Goal: Use online tool/utility

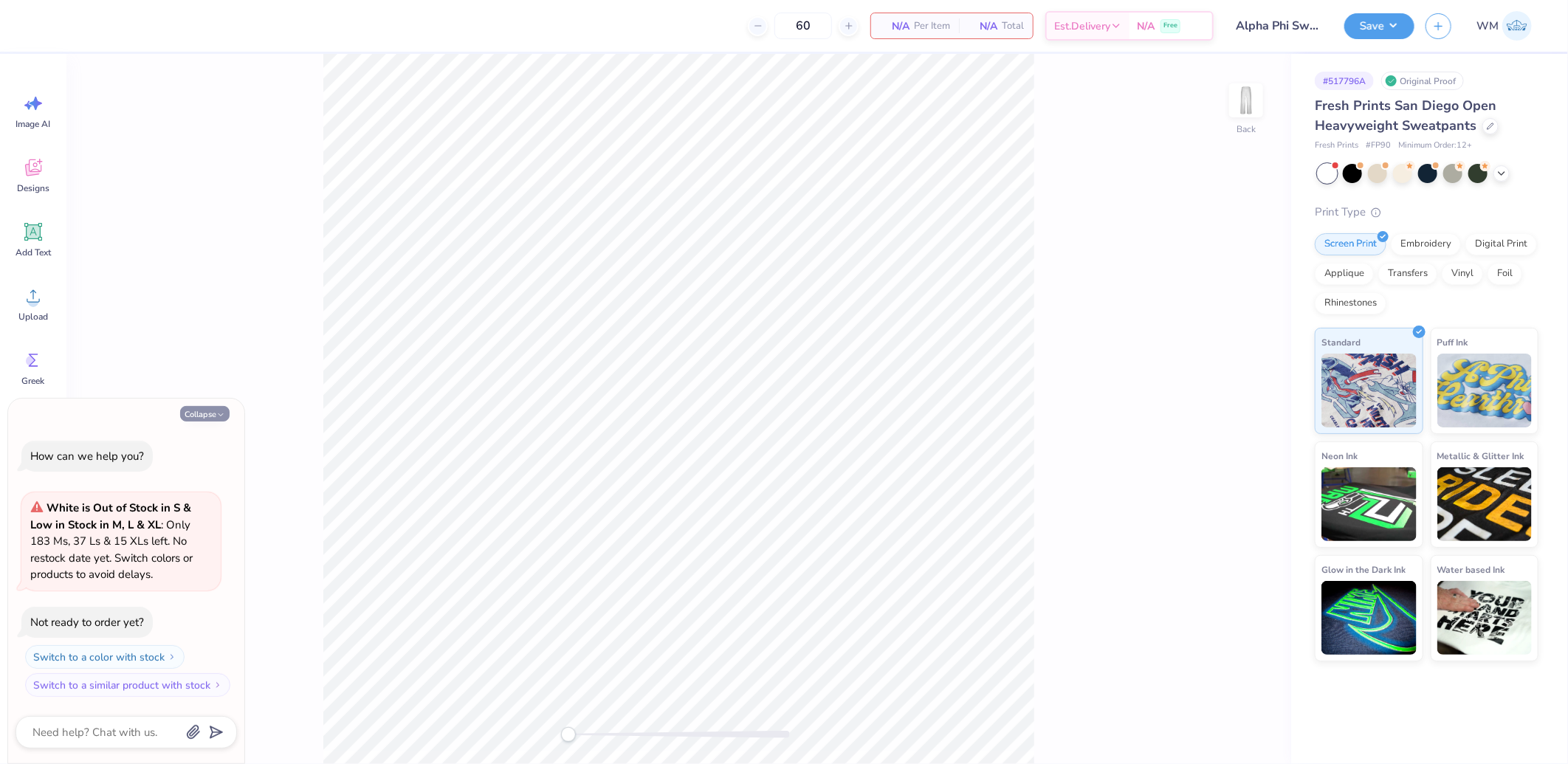
click at [202, 410] on button "Collapse" at bounding box center [205, 413] width 50 height 15
type textarea "x"
click at [39, 291] on icon at bounding box center [34, 296] width 22 height 22
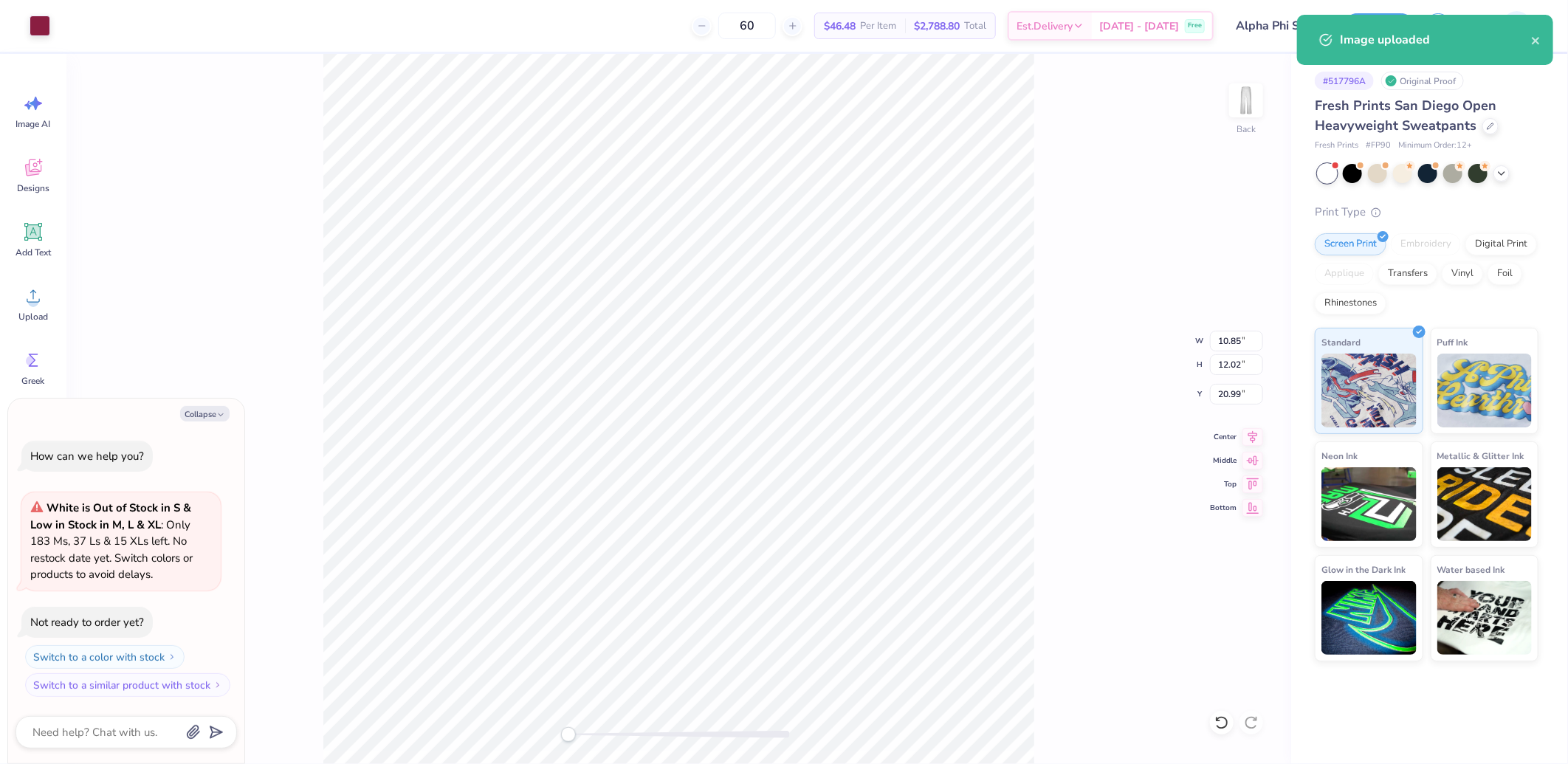
type textarea "x"
type input "6.12"
type input "6.79"
type input "26.22"
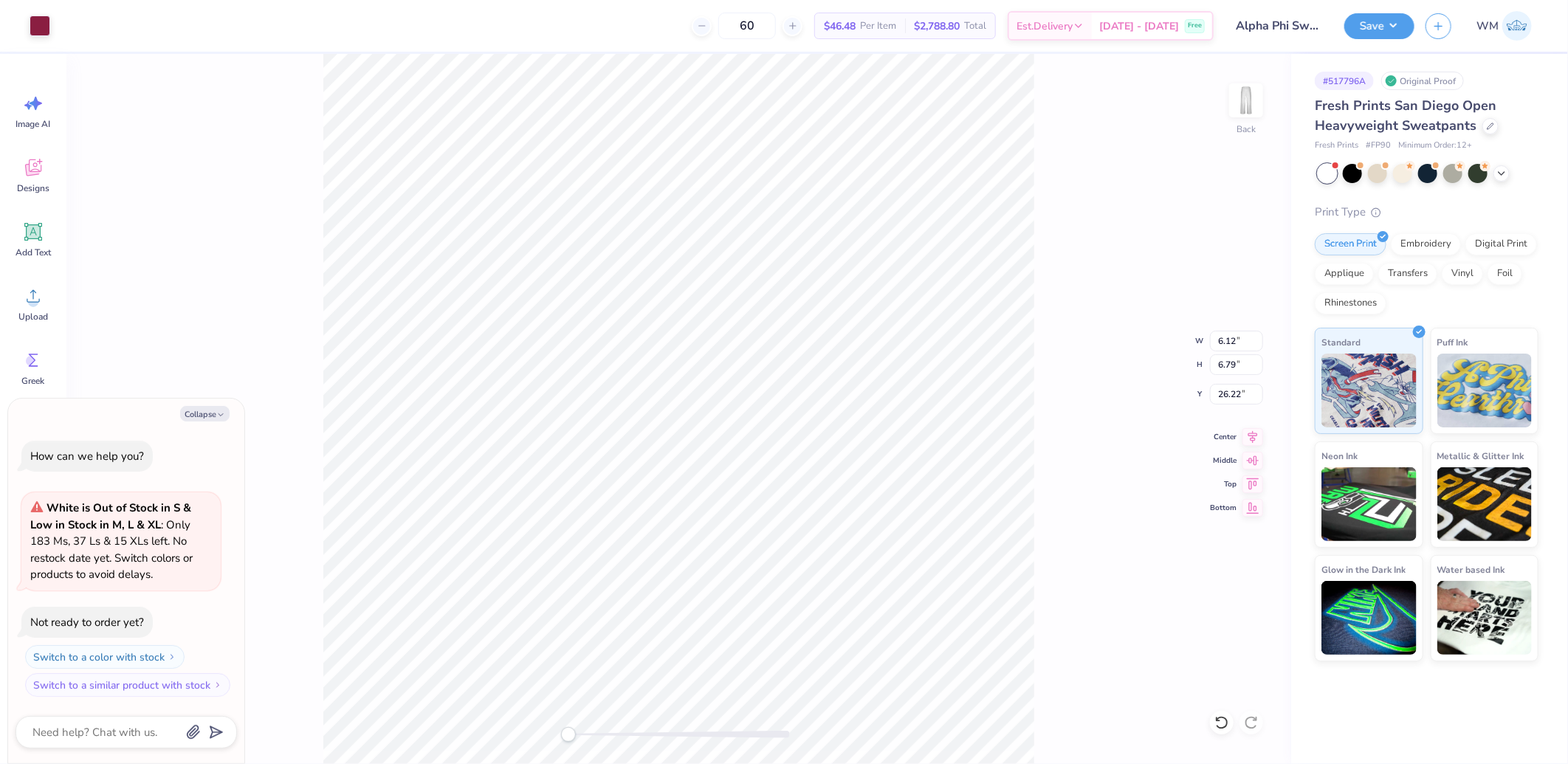
type textarea "x"
click at [1231, 335] on input "6.12" at bounding box center [1236, 341] width 53 height 21
type input "6"
type textarea "x"
type input "6.00"
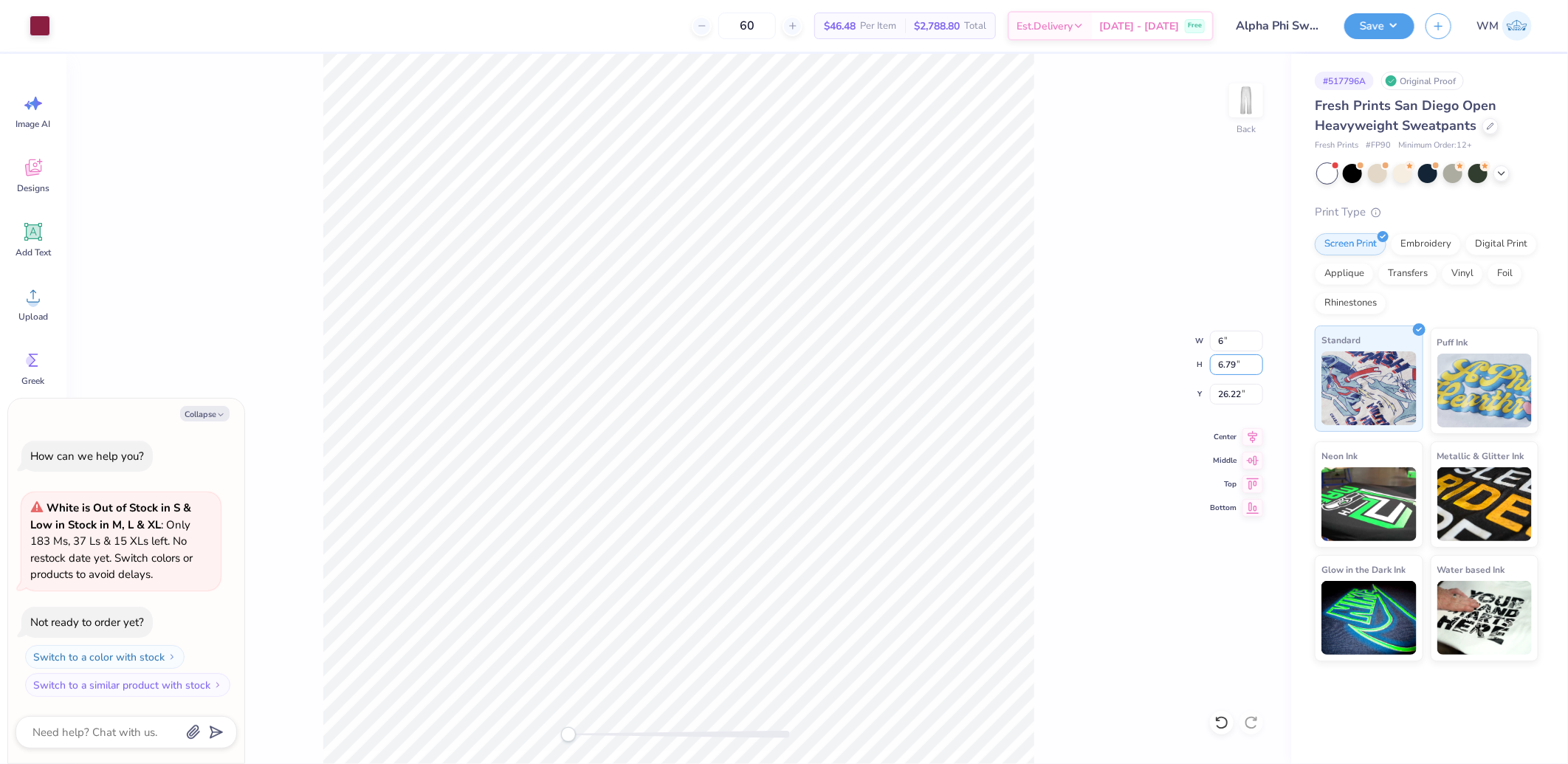
type input "6.65"
type input "10.34"
click at [1228, 339] on input "6.00" at bounding box center [1236, 341] width 53 height 21
type input "5"
type textarea "x"
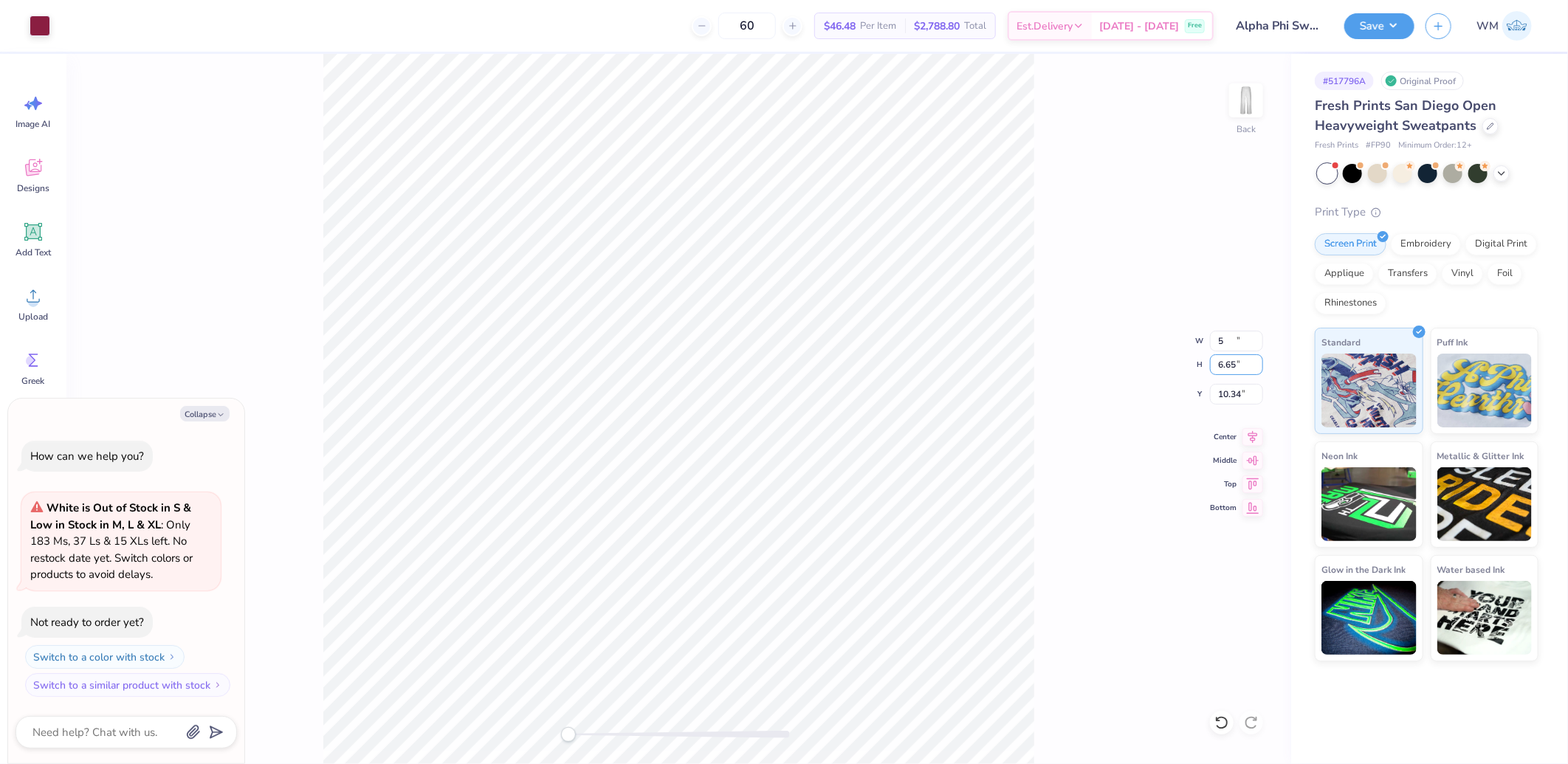
type input "5.00"
type input "5.54"
click at [1227, 392] on input "10.90" at bounding box center [1236, 395] width 53 height 21
type input "3"
type textarea "x"
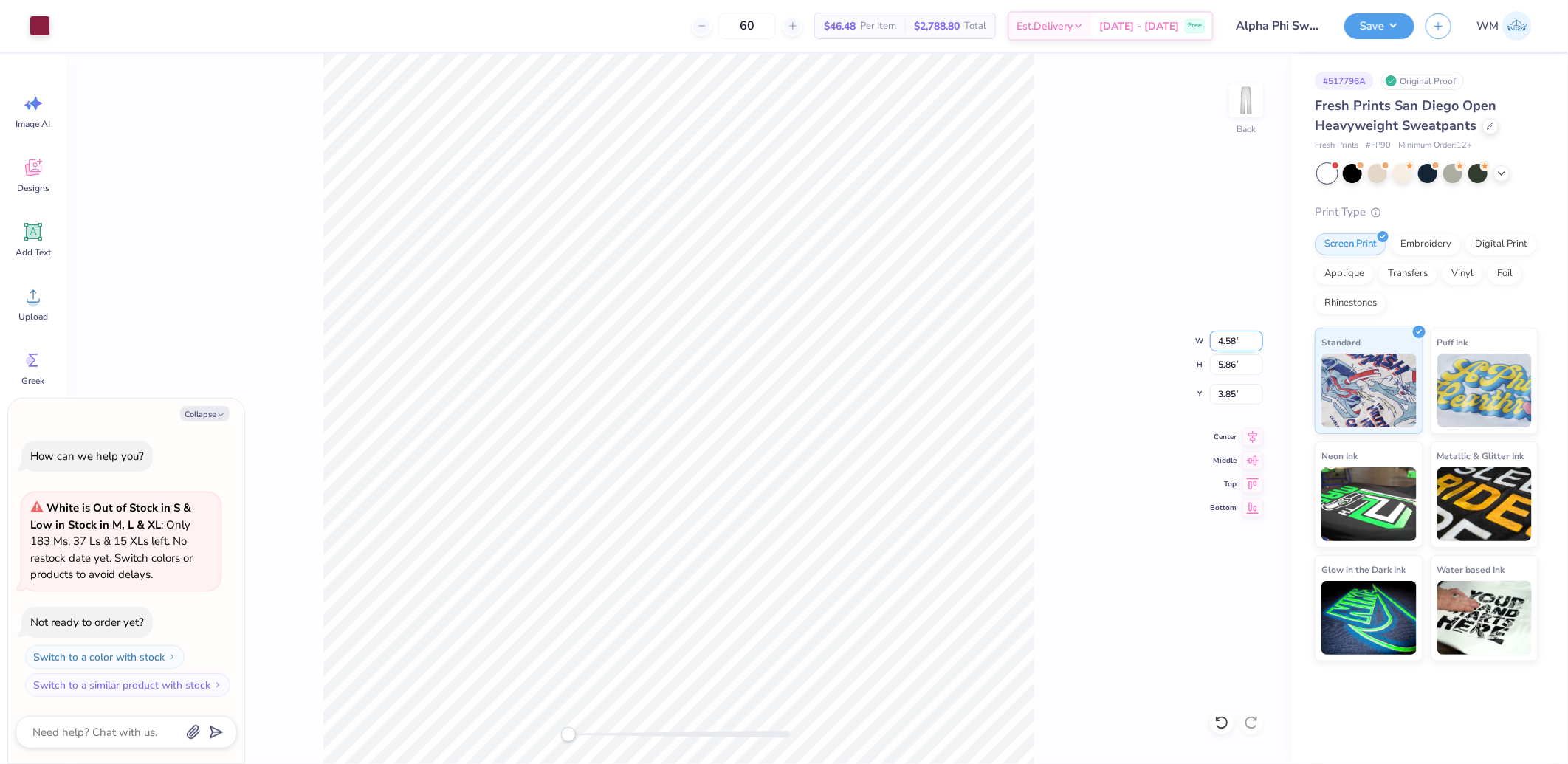
click at [1230, 343] on input "4.58" at bounding box center [1236, 341] width 53 height 21
type input "4.5"
type textarea "x"
type input "4.50"
type input "5.76"
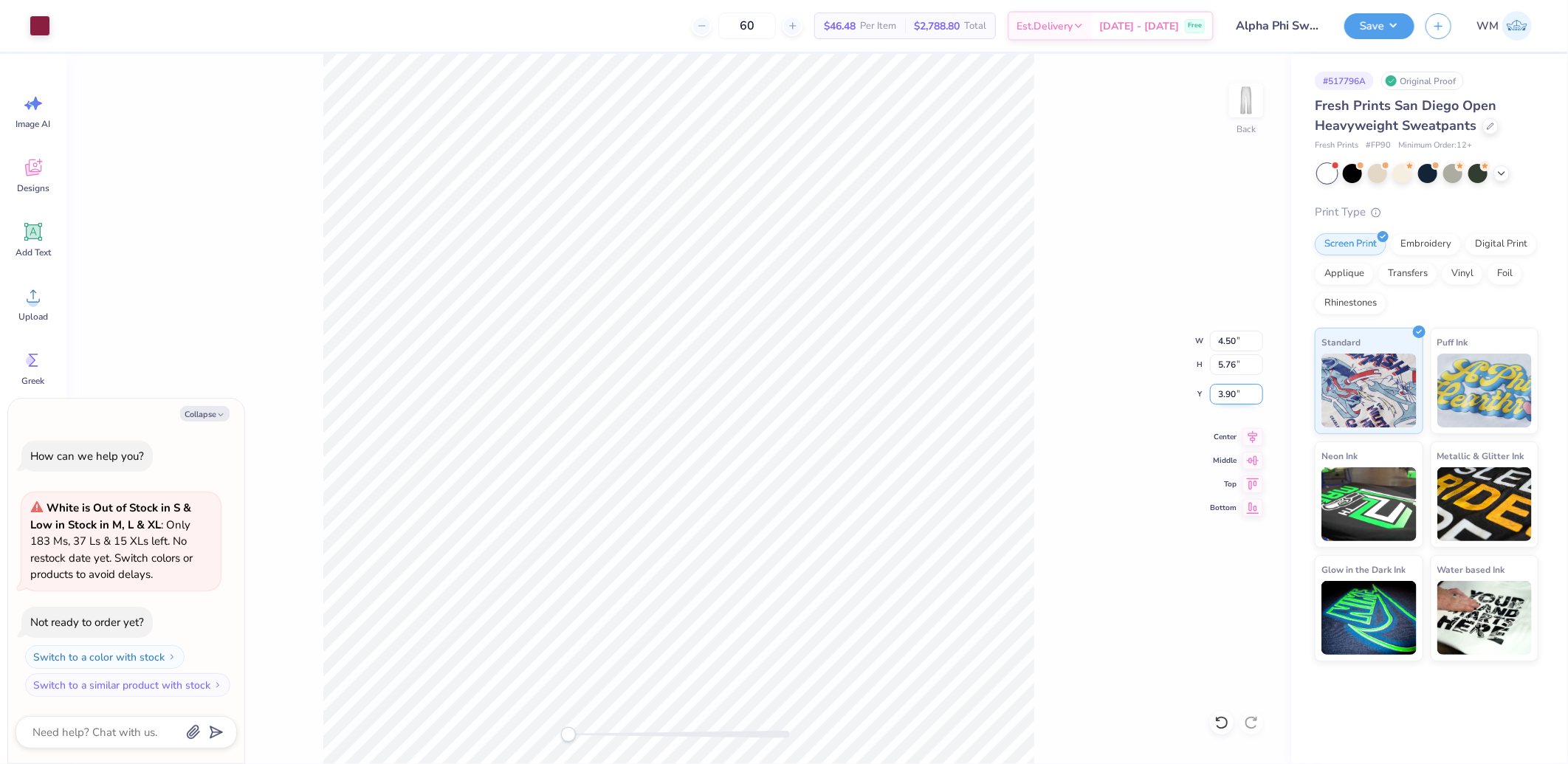
click at [1229, 393] on input "3.90" at bounding box center [1236, 395] width 53 height 21
type input "4"
click at [1391, 27] on button "Save" at bounding box center [1379, 24] width 70 height 26
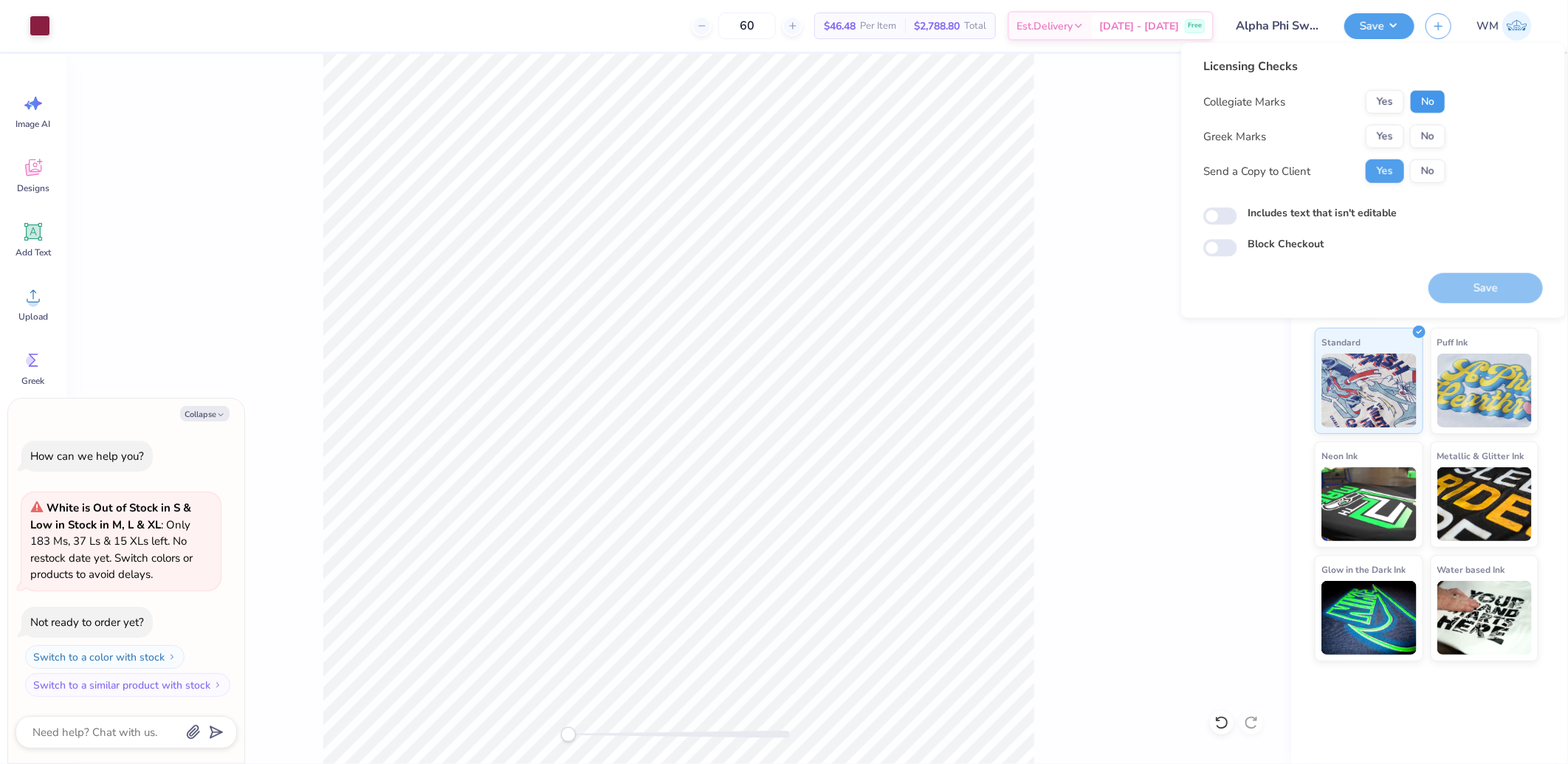
click at [1431, 105] on button "No" at bounding box center [1428, 101] width 35 height 23
click at [1428, 130] on button "No" at bounding box center [1428, 136] width 35 height 23
type textarea "x"
click at [1231, 217] on input "Includes text that isn't editable" at bounding box center [1220, 217] width 34 height 18
checkbox input "true"
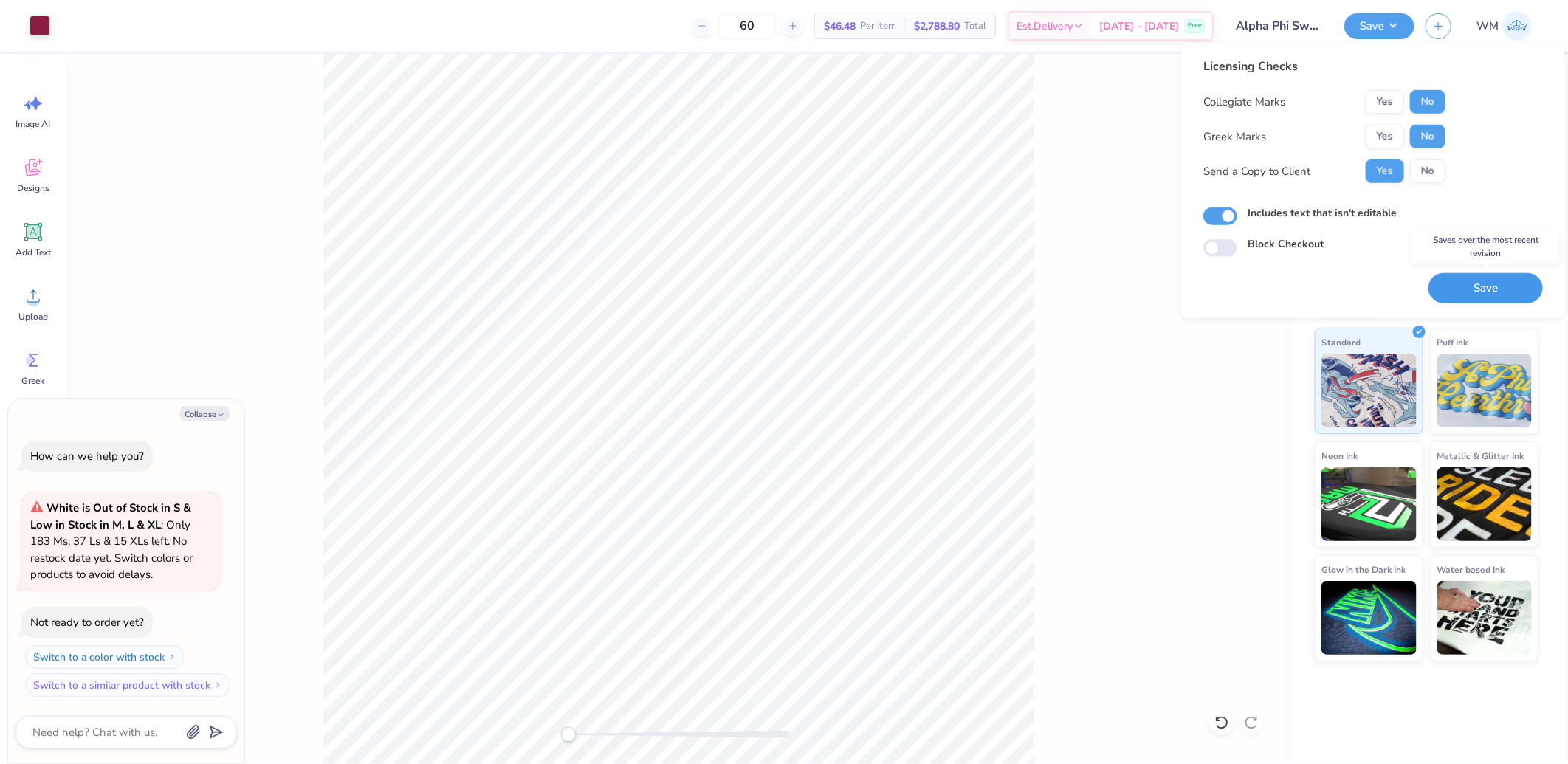
click at [1492, 286] on button "Save" at bounding box center [1485, 289] width 115 height 30
type textarea "x"
